Goal: Task Accomplishment & Management: Manage account settings

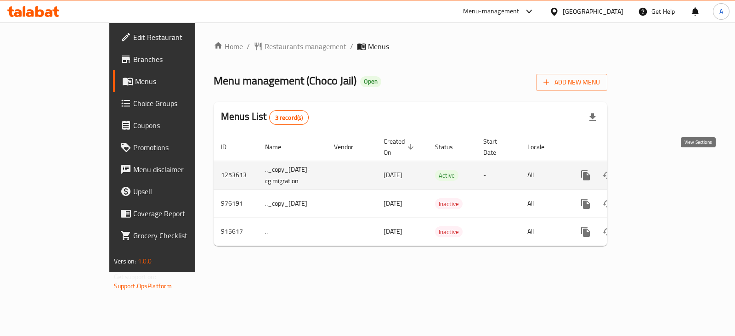
click at [657, 170] on icon "enhanced table" at bounding box center [651, 175] width 11 height 11
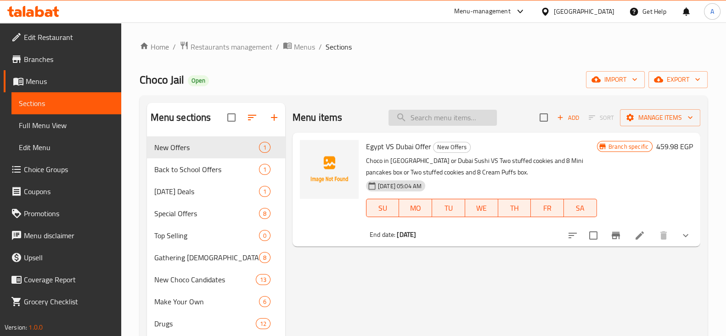
click at [454, 121] on input "search" at bounding box center [442, 118] width 108 height 16
paste input "Mr Lonely Offer"
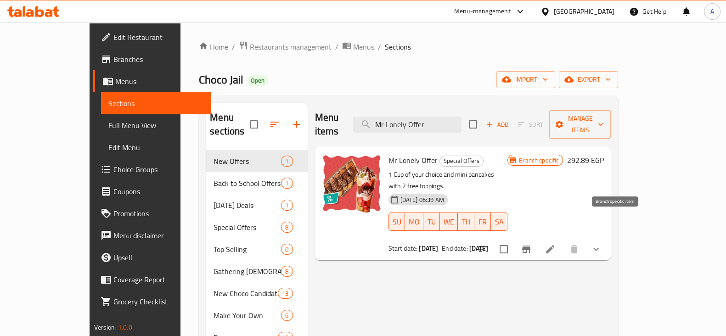
type input "Mr Lonely Offer"
click at [530, 246] on icon "Branch-specific-item" at bounding box center [526, 249] width 8 height 7
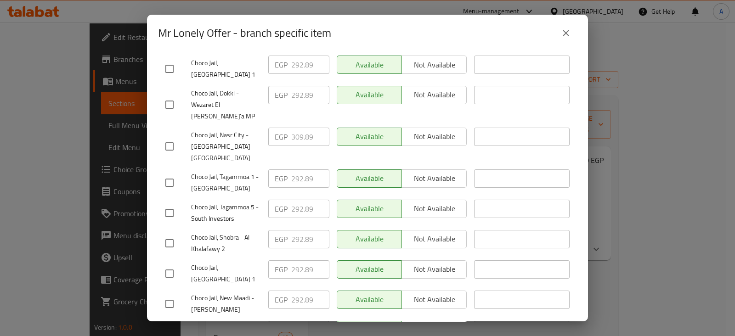
scroll to position [404, 0]
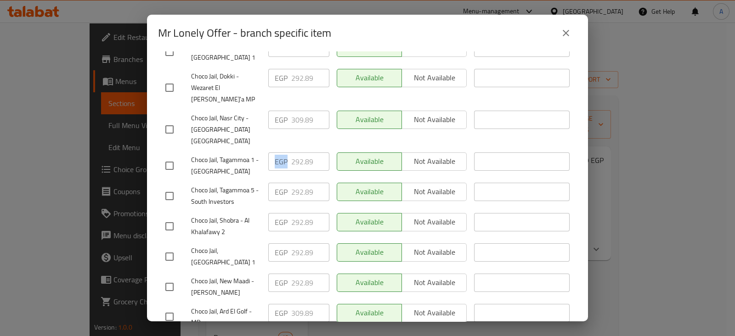
click at [303, 152] on div "EGP 292.89 ​" at bounding box center [298, 161] width 61 height 18
click at [169, 307] on input "checkbox" at bounding box center [169, 316] width 19 height 19
checkbox input "true"
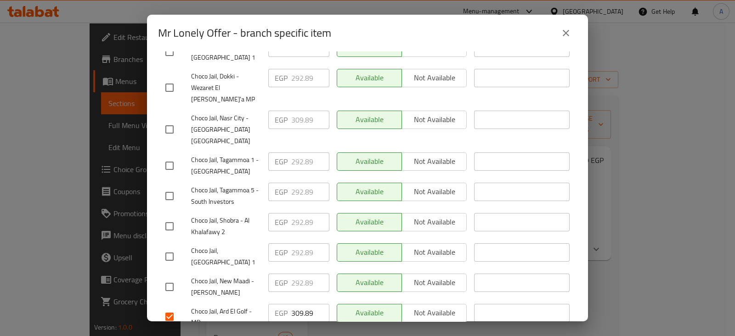
scroll to position [137, 0]
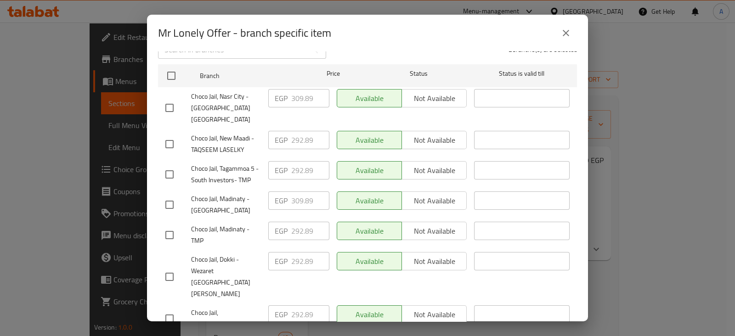
click at [173, 195] on input "checkbox" at bounding box center [169, 204] width 19 height 19
checkbox input "true"
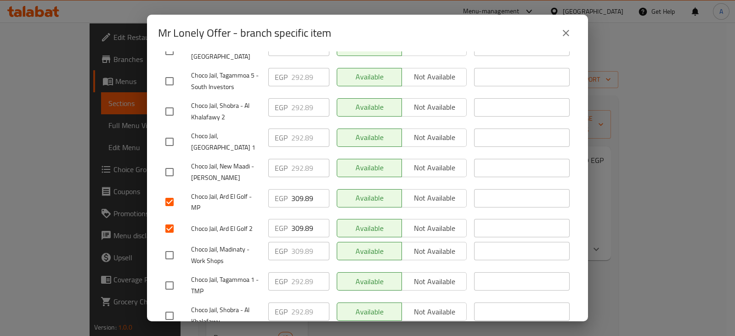
click at [168, 246] on input "checkbox" at bounding box center [169, 255] width 19 height 19
checkbox input "true"
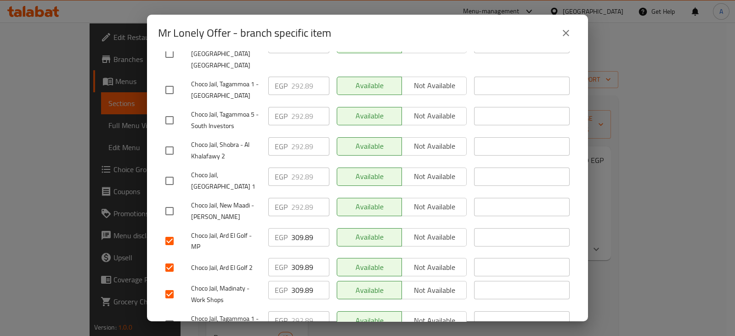
scroll to position [461, 0]
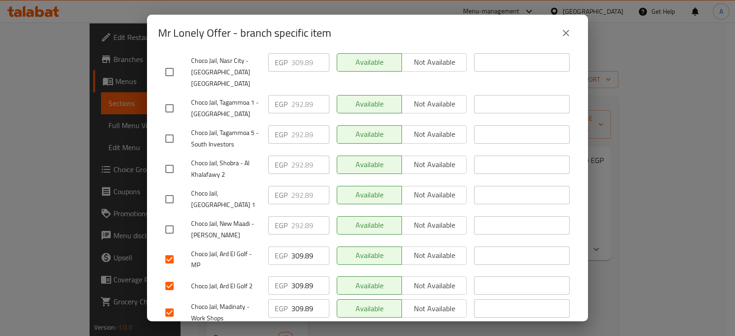
click at [302, 216] on div "EGP 292.89 ​" at bounding box center [298, 225] width 61 height 18
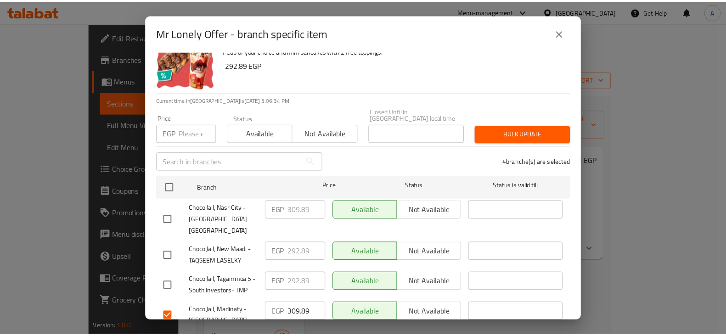
scroll to position [0, 0]
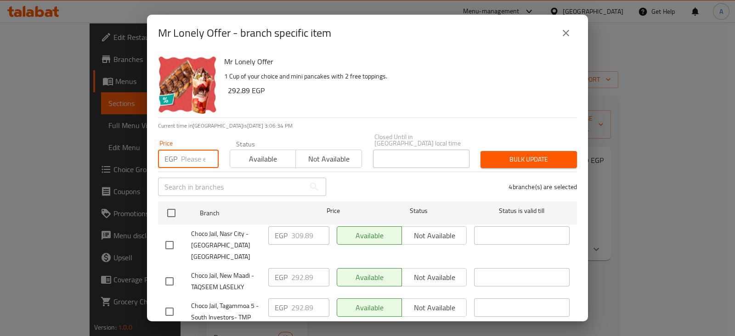
click at [182, 150] on input "number" at bounding box center [200, 159] width 38 height 18
paste input "309.89"
type input "309.89"
click at [569, 31] on icon "close" at bounding box center [565, 33] width 11 height 11
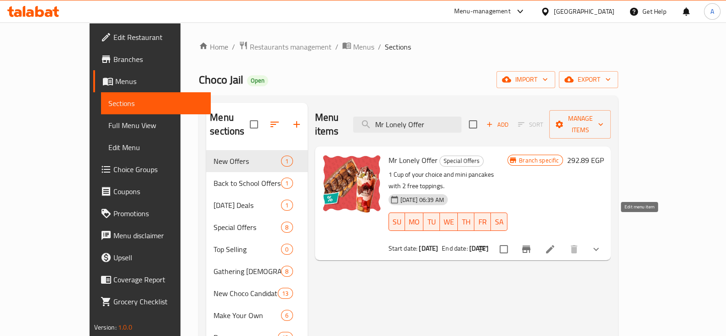
click at [556, 244] on icon at bounding box center [550, 249] width 11 height 11
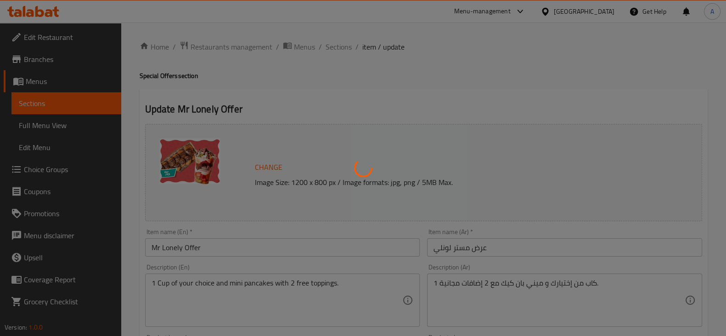
type input "اختيارك من الكوب:"
type input "1"
type input "إختيارك من صوص الشوكولاتة للبان كيك:"
type input "1"
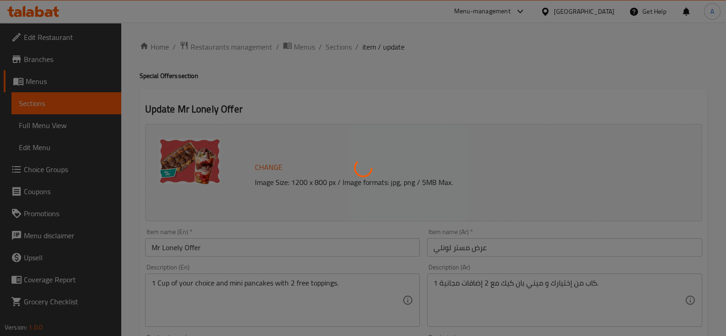
type input "1"
type input "اختيارك من الاضافات المجانية الأولي للبان كيك:"
type input "1"
type input "اختيارك من الاضافات المجانية الثانية للبان كيك:"
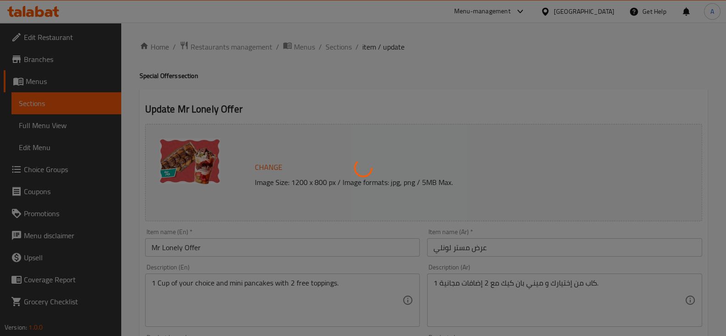
type input "1"
type input "اختيارك من الاضافات على الميني بان كيك:"
type input "0"
type input "5"
